Goal: Communication & Community: Connect with others

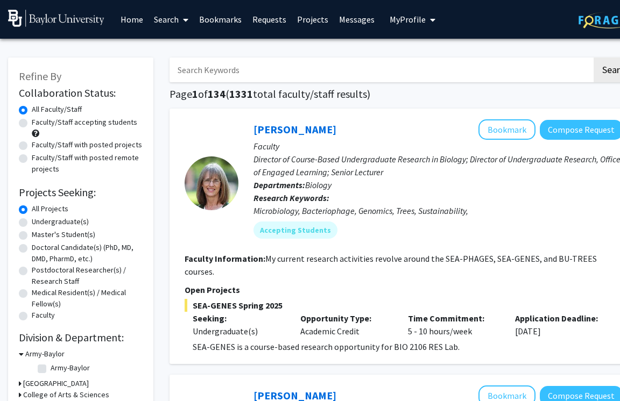
click at [279, 76] on input "Search Keywords" at bounding box center [381, 70] width 422 height 25
click at [594, 58] on button "Search" at bounding box center [616, 70] width 44 height 25
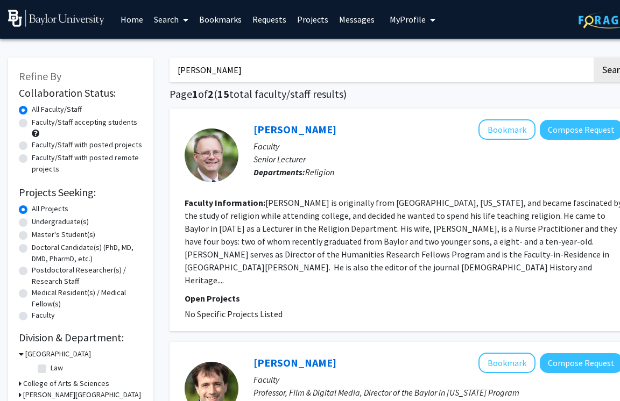
click at [237, 72] on input "[PERSON_NAME]" at bounding box center [381, 70] width 422 height 25
type input "[PERSON_NAME]"
click at [594, 58] on button "Search" at bounding box center [616, 70] width 44 height 25
drag, startPoint x: 232, startPoint y: 79, endPoint x: 172, endPoint y: 67, distance: 60.9
click at [172, 67] on input "[PERSON_NAME]" at bounding box center [381, 70] width 422 height 25
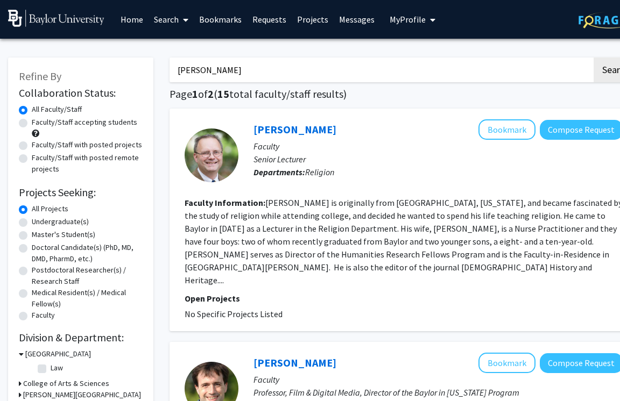
type input "[PERSON_NAME]"
click at [594, 58] on button "Search" at bounding box center [616, 70] width 44 height 25
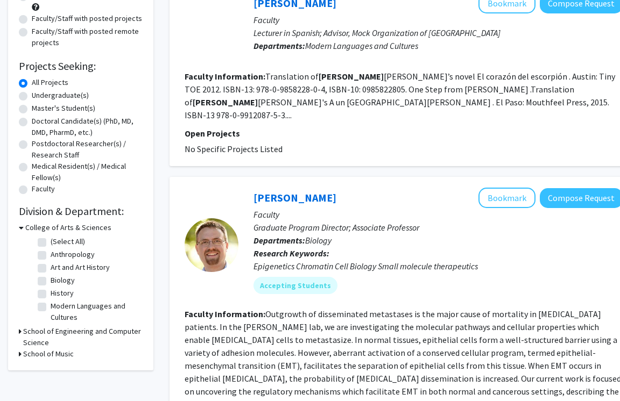
scroll to position [128, 0]
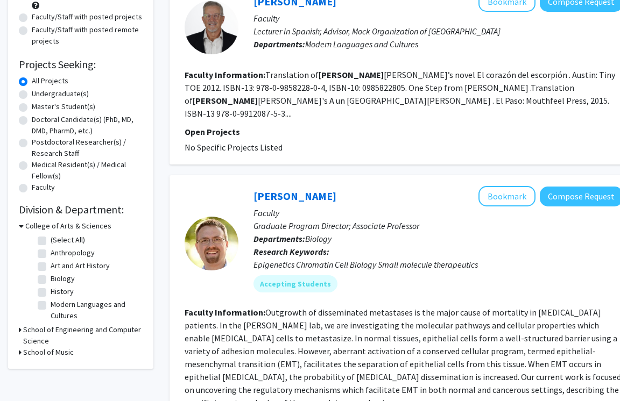
click at [32, 93] on label "Undergraduate(s)" at bounding box center [60, 93] width 57 height 11
click at [32, 93] on input "Undergraduate(s)" at bounding box center [35, 91] width 7 height 7
radio input "true"
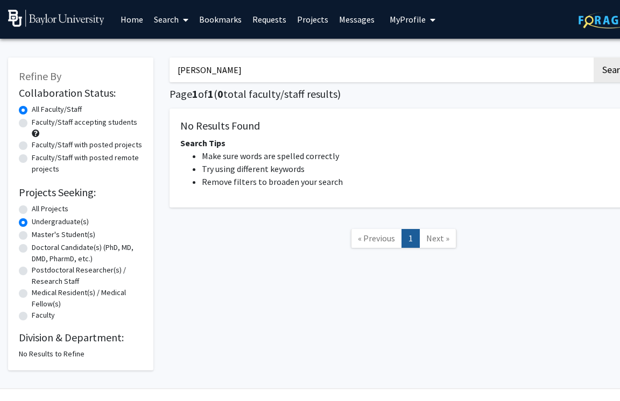
click at [137, 22] on link "Home" at bounding box center [131, 20] width 33 height 38
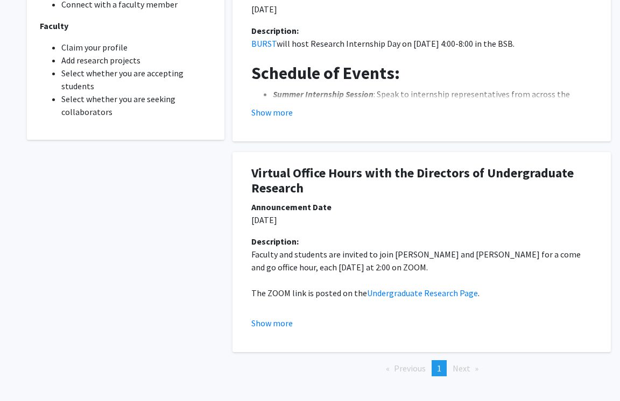
scroll to position [443, 0]
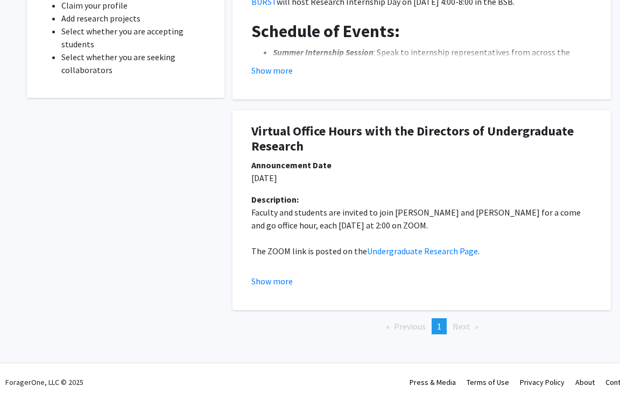
click at [350, 345] on div "Announcements BURST Research Internship Day Announcement Date [DATE] Descriptio…" at bounding box center [421, 115] width 378 height 508
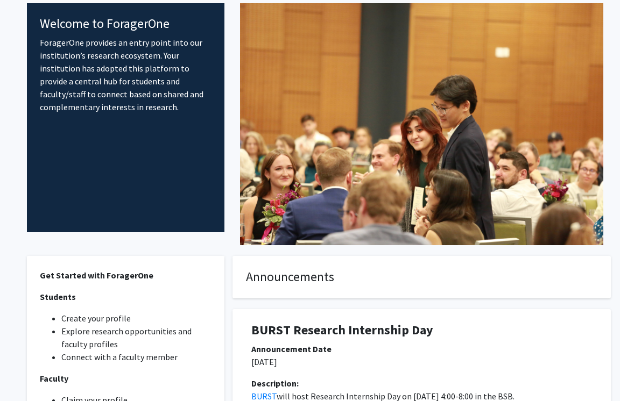
scroll to position [0, 0]
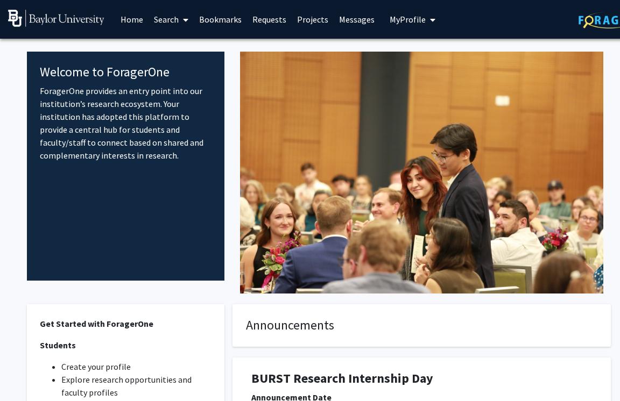
click at [399, 18] on span "My Profile" at bounding box center [408, 19] width 36 height 11
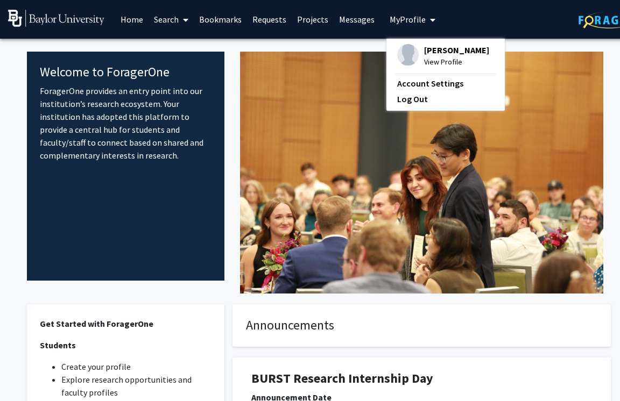
click at [428, 50] on span "[PERSON_NAME]" at bounding box center [456, 50] width 65 height 12
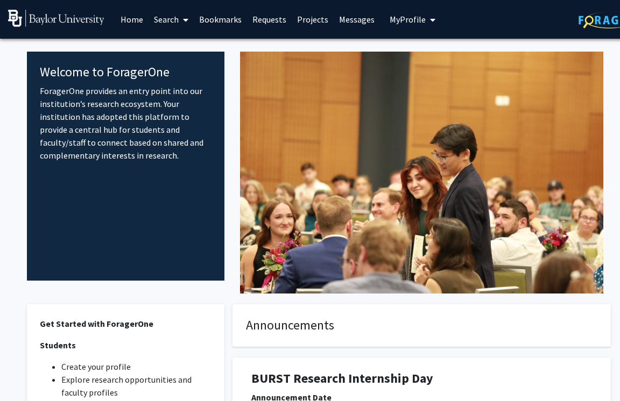
click at [180, 21] on span at bounding box center [184, 20] width 10 height 38
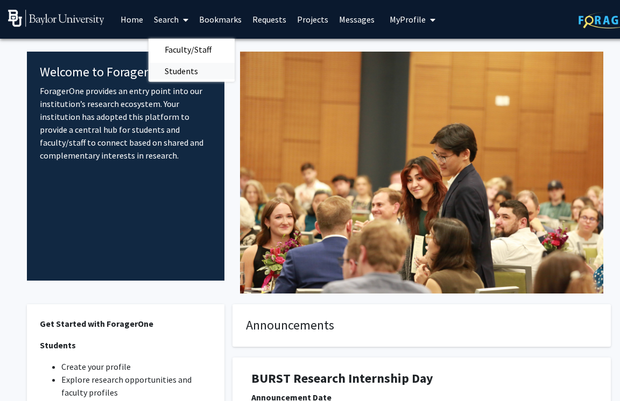
click at [183, 69] on span "Students" at bounding box center [182, 71] width 66 height 22
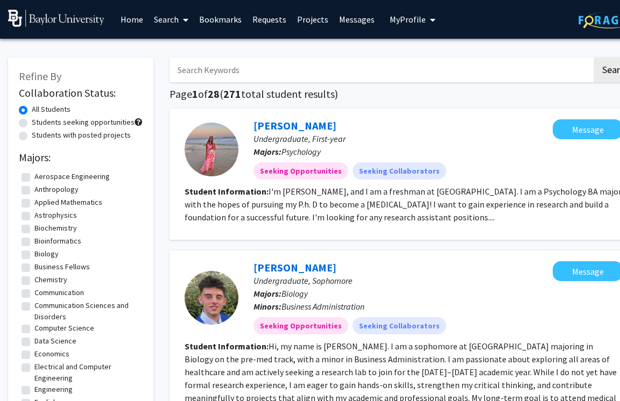
click at [236, 72] on input "Search Keywords" at bounding box center [381, 70] width 422 height 25
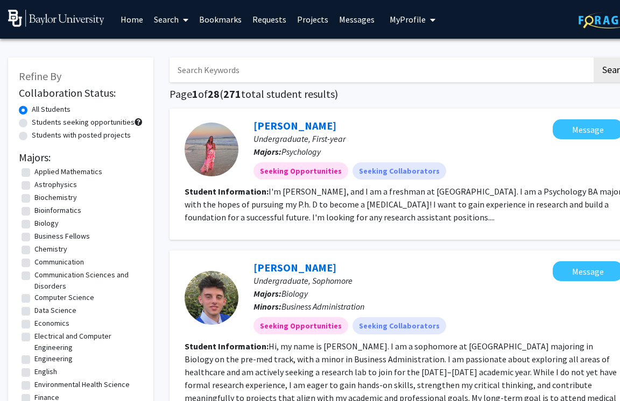
scroll to position [36, 0]
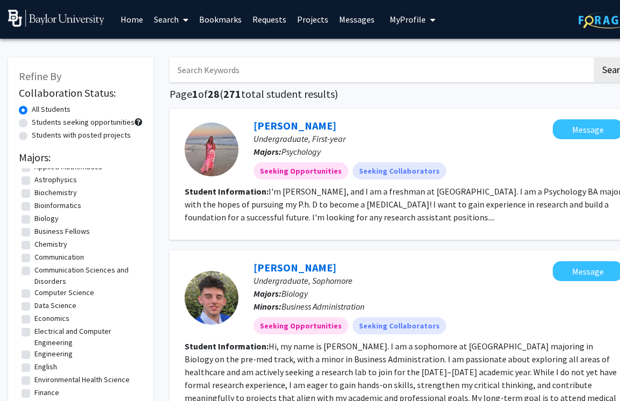
click at [34, 232] on label "Business Fellows" at bounding box center [61, 231] width 55 height 11
click at [34, 232] on input "Business Fellows" at bounding box center [37, 229] width 7 height 7
checkbox input "true"
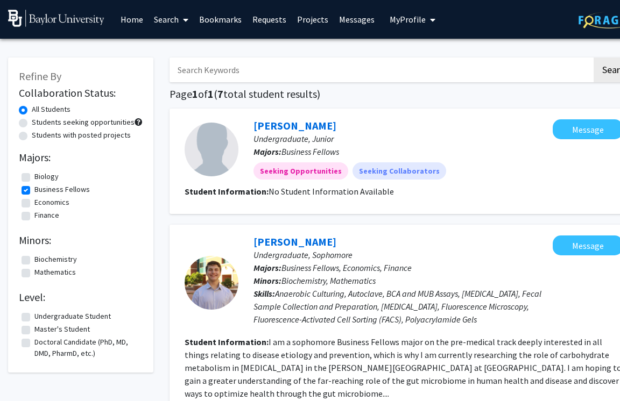
click at [426, 23] on span "My profile dropdown to access profile and logout" at bounding box center [431, 20] width 10 height 38
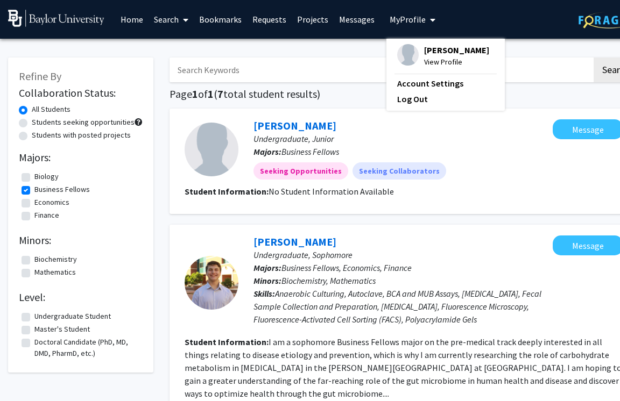
click at [357, 17] on link "Messages" at bounding box center [357, 20] width 46 height 38
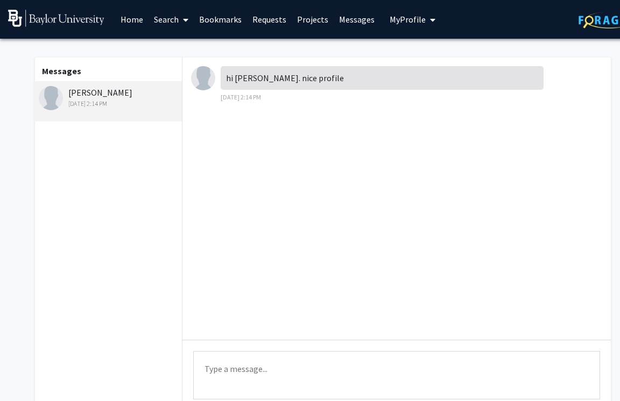
click at [239, 364] on textarea "Type a message" at bounding box center [396, 375] width 407 height 48
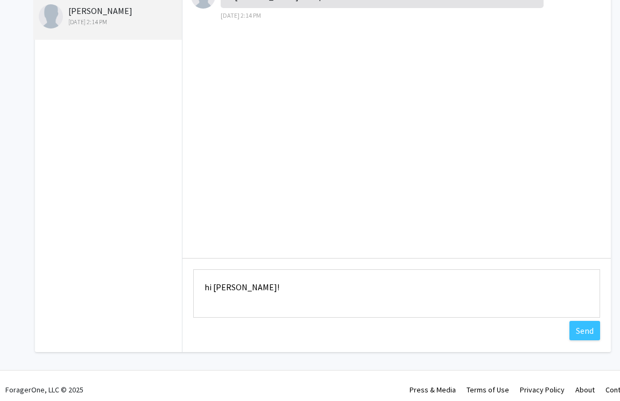
scroll to position [89, 0]
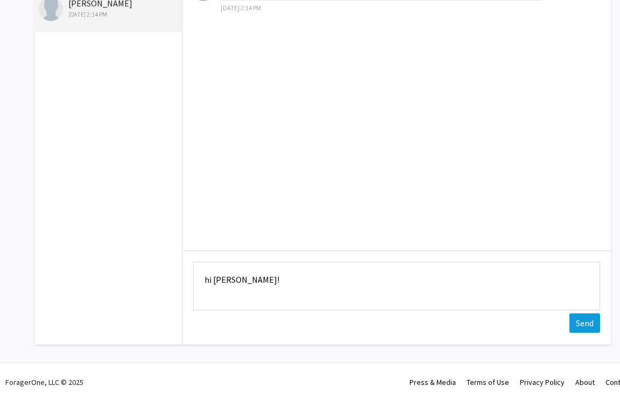
type textarea "hi [PERSON_NAME]!"
click at [581, 322] on button "Send" at bounding box center [584, 323] width 31 height 19
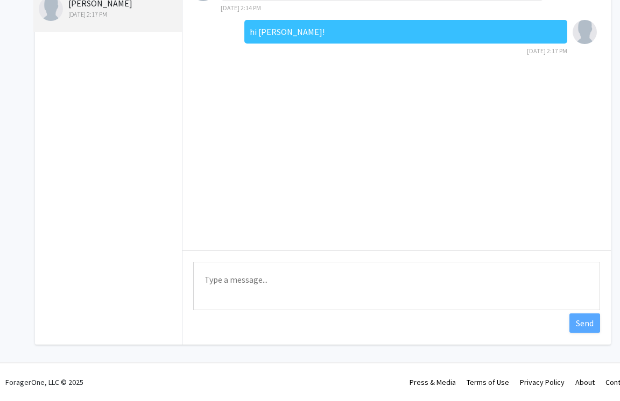
scroll to position [0, 0]
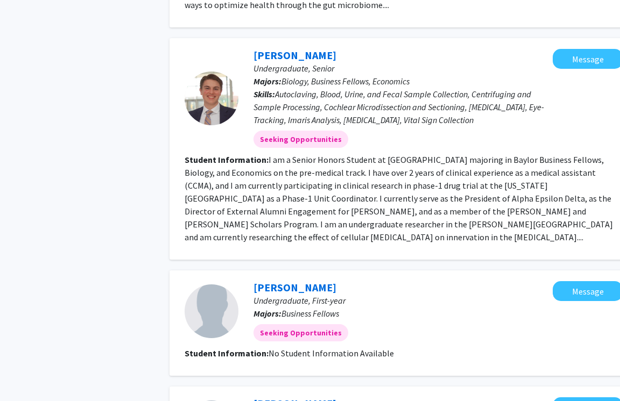
scroll to position [389, 0]
click at [284, 60] on link "[PERSON_NAME]" at bounding box center [294, 55] width 83 height 13
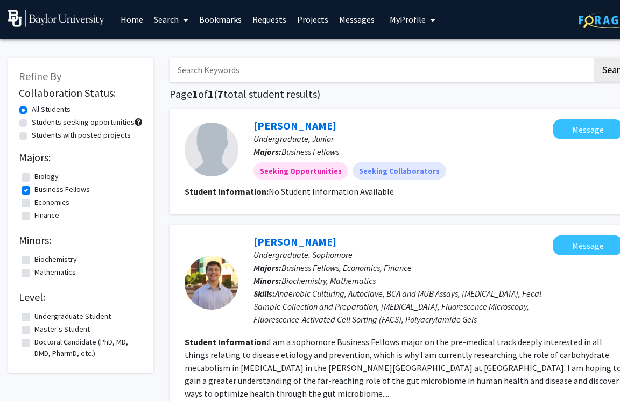
click at [133, 26] on link "Home" at bounding box center [131, 20] width 33 height 38
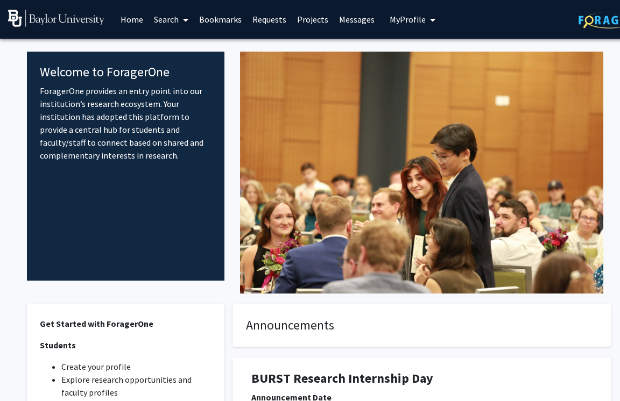
click at [178, 21] on link "Search" at bounding box center [171, 20] width 45 height 38
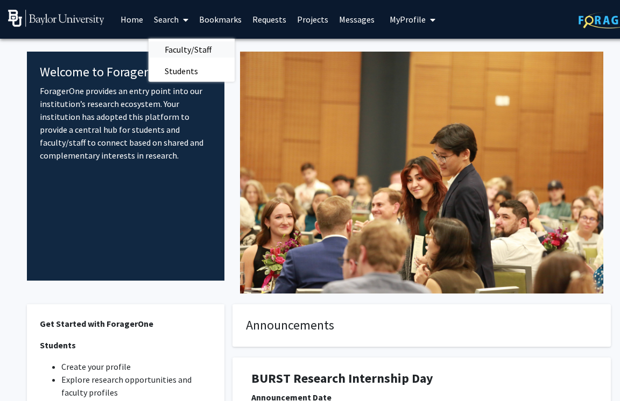
click at [180, 51] on span "Faculty/Staff" at bounding box center [188, 50] width 79 height 22
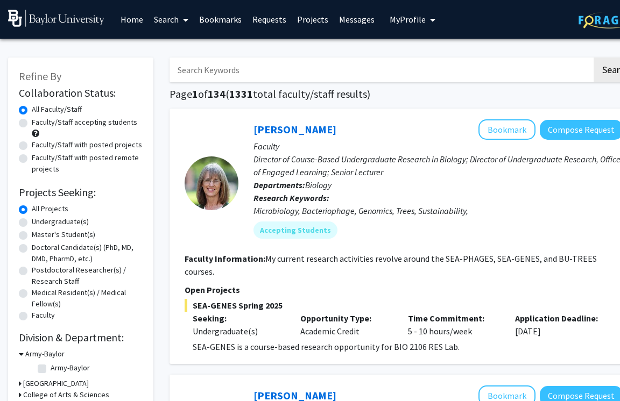
click at [208, 68] on input "Search Keywords" at bounding box center [381, 70] width 422 height 25
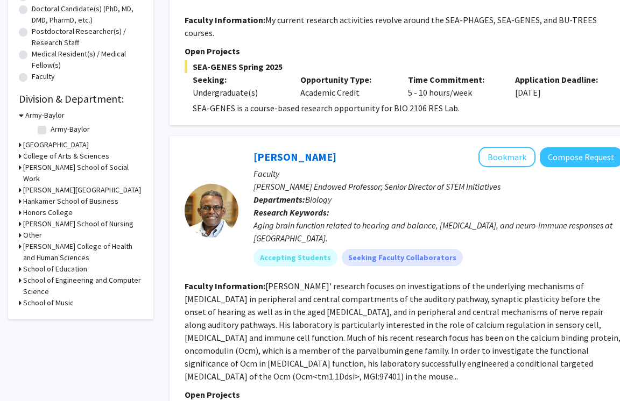
scroll to position [242, 0]
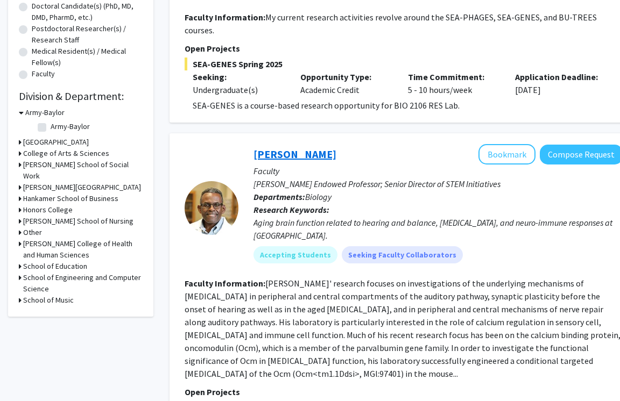
click at [296, 147] on link "[PERSON_NAME]" at bounding box center [294, 153] width 83 height 13
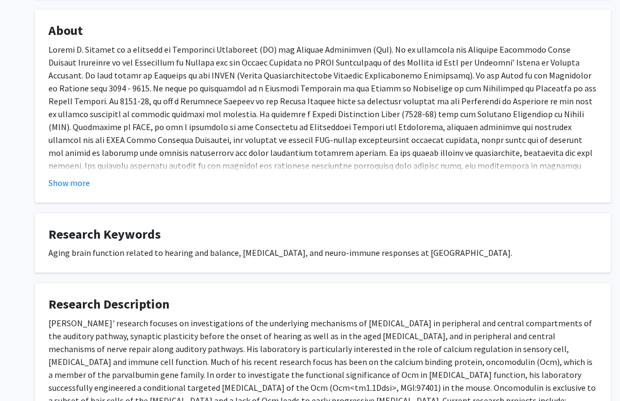
scroll to position [722, 0]
click at [87, 177] on button "Show more" at bounding box center [68, 183] width 41 height 13
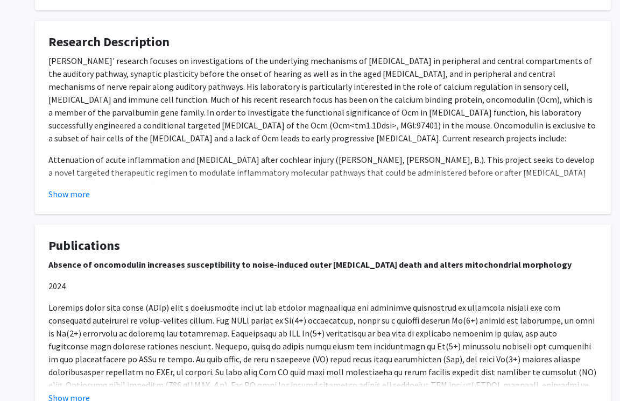
scroll to position [1051, 0]
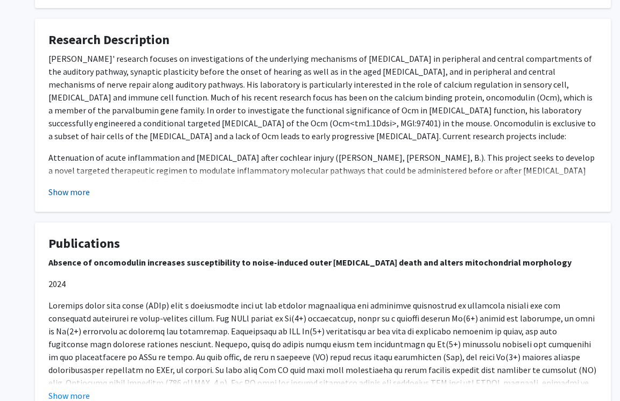
click at [79, 186] on button "Show more" at bounding box center [68, 192] width 41 height 13
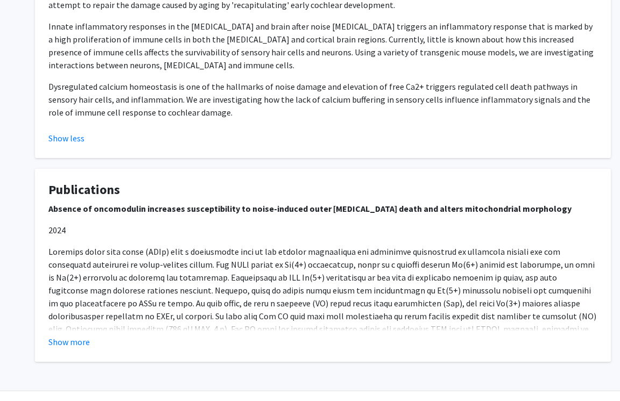
scroll to position [1326, 0]
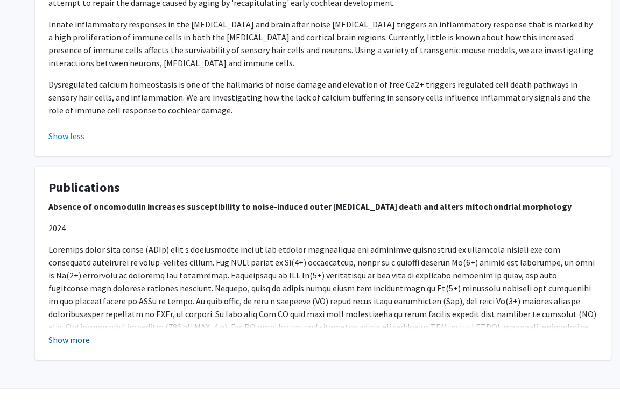
click at [71, 334] on button "Show more" at bounding box center [68, 340] width 41 height 13
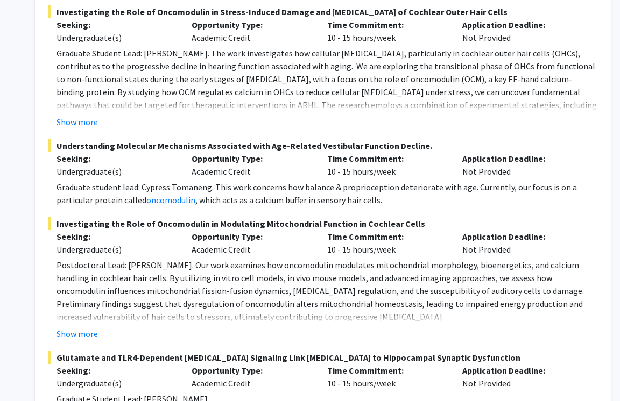
scroll to position [0, 0]
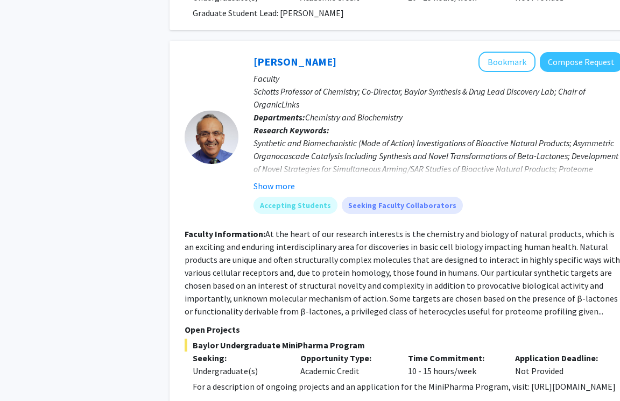
scroll to position [1128, 0]
click at [229, 323] on p "Open Projects" at bounding box center [404, 329] width 438 height 13
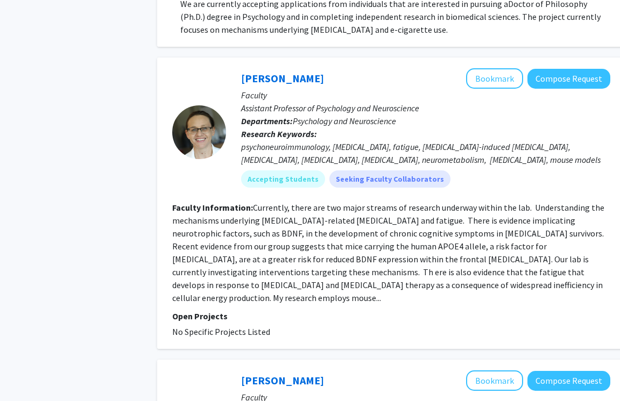
scroll to position [2667, 26]
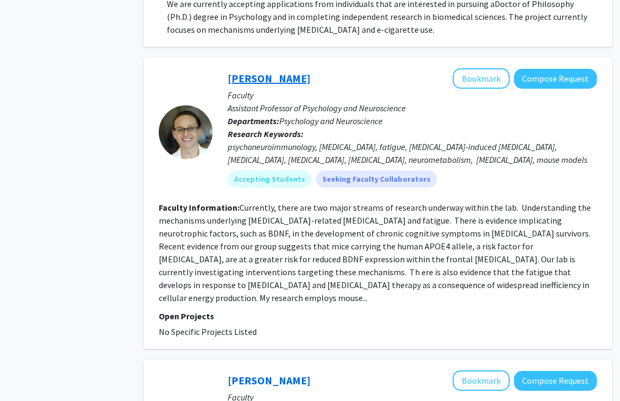
click at [260, 72] on link "[PERSON_NAME]" at bounding box center [269, 78] width 83 height 13
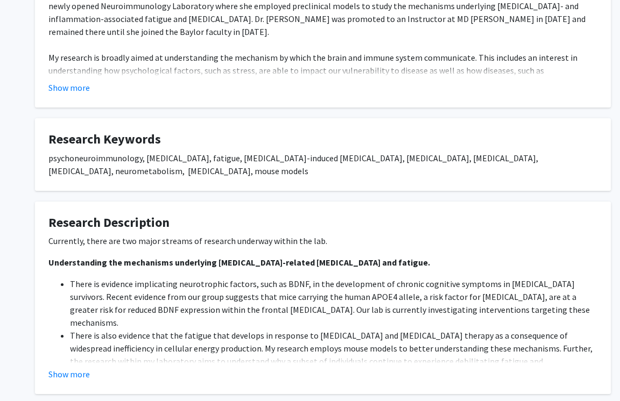
scroll to position [344, 0]
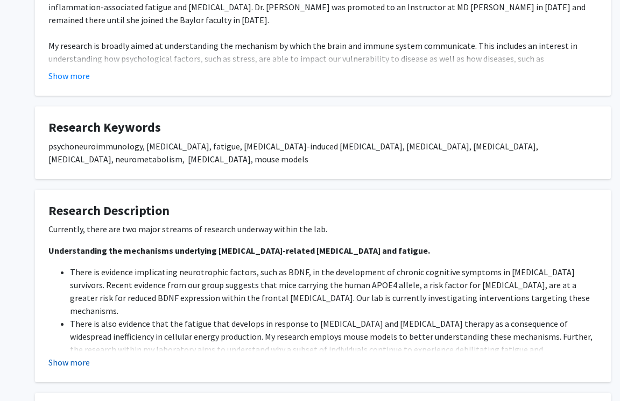
click at [72, 356] on button "Show more" at bounding box center [68, 362] width 41 height 13
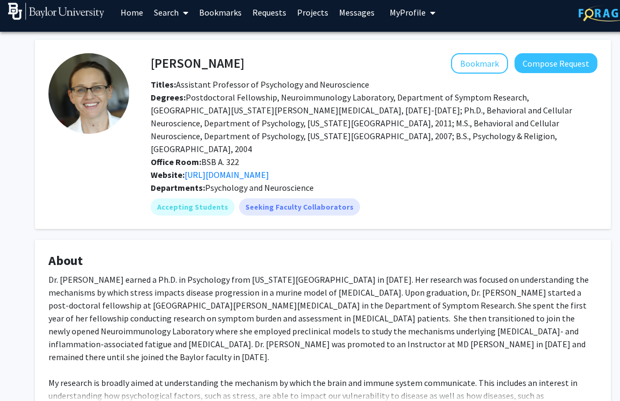
scroll to position [0, 0]
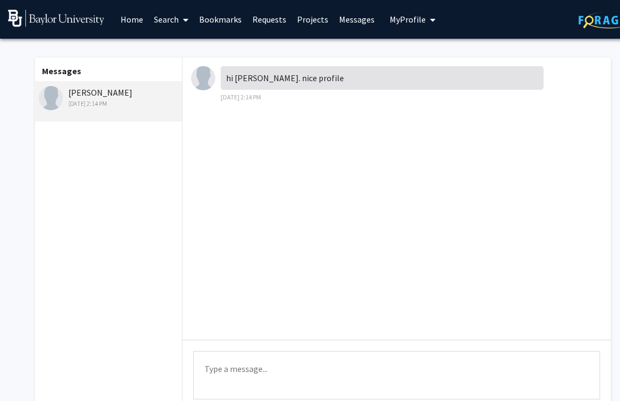
click at [111, 94] on div "[PERSON_NAME] [DATE] 2:14 PM" at bounding box center [109, 97] width 140 height 23
click at [62, 95] on img at bounding box center [51, 98] width 24 height 24
